Goal: Task Accomplishment & Management: Complete application form

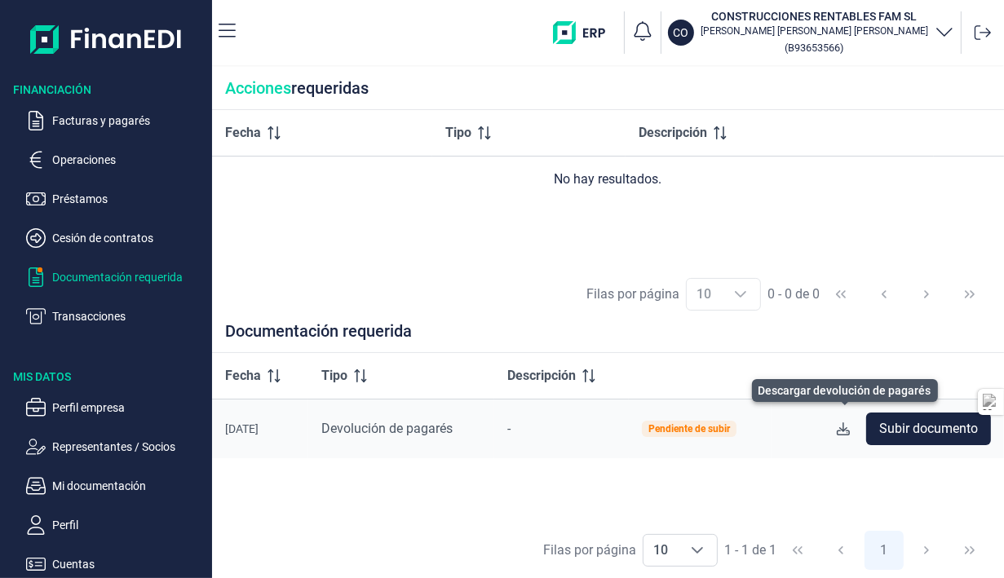
click at [842, 435] on button at bounding box center [843, 429] width 33 height 33
click at [922, 424] on span "Subir documento" at bounding box center [928, 429] width 99 height 20
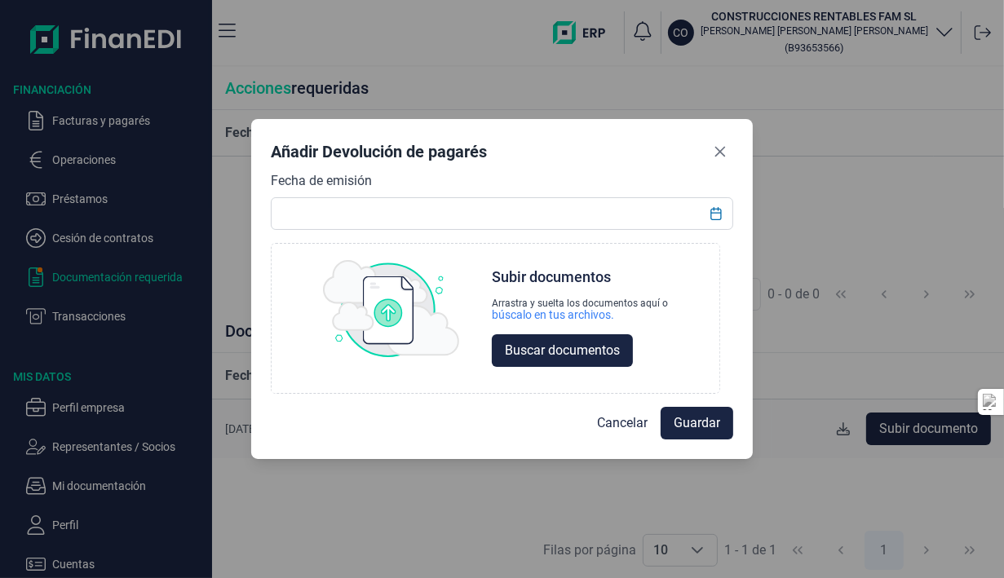
click at [598, 352] on span "Buscar documentos" at bounding box center [562, 351] width 115 height 20
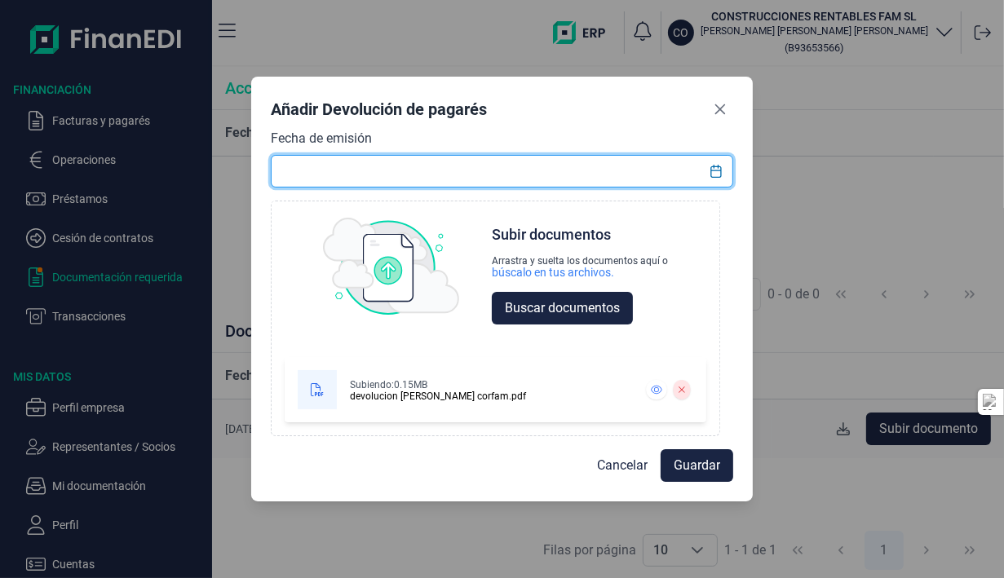
click at [380, 181] on input "text" at bounding box center [502, 171] width 463 height 33
click at [717, 172] on icon "Choose Date" at bounding box center [715, 171] width 13 height 13
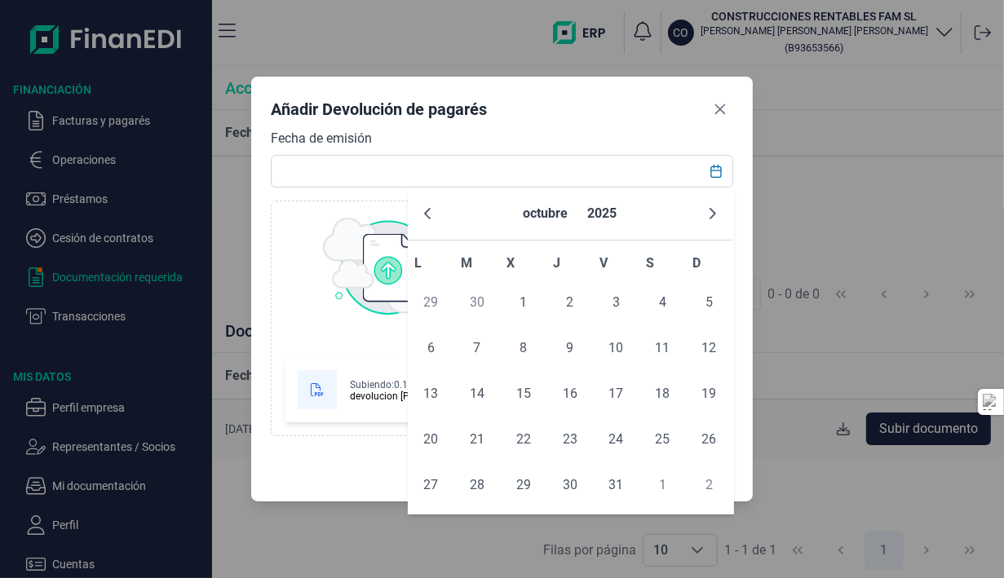
click at [570, 302] on span "2" at bounding box center [570, 302] width 33 height 33
type input "[DATE]"
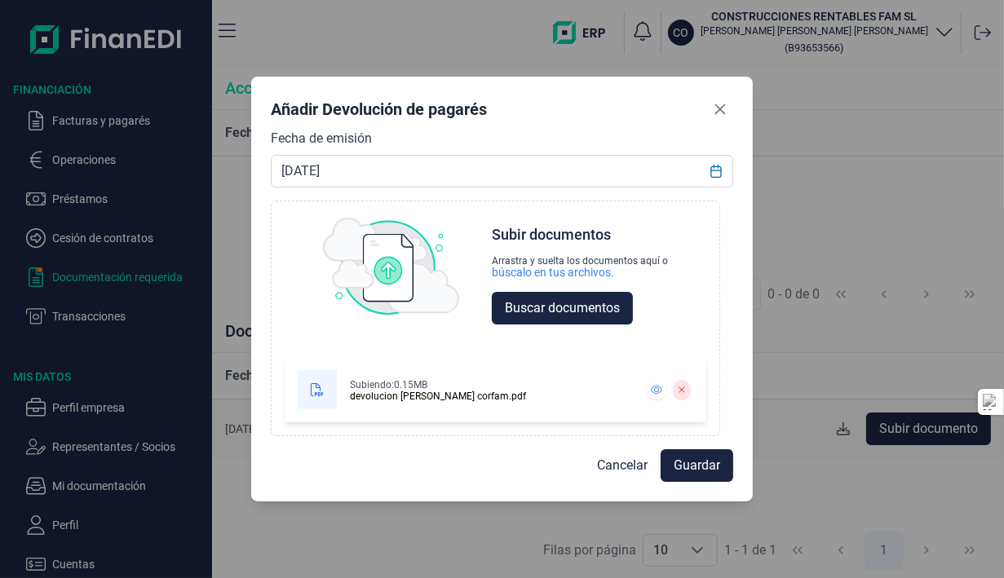
click at [694, 466] on span "Guardar" at bounding box center [696, 466] width 46 height 20
